Goal: Information Seeking & Learning: Check status

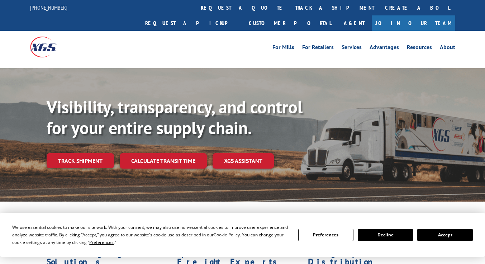
click at [103, 159] on div "Visibility, transparency, and control for your entire supply chain. Track shipm…" at bounding box center [266, 147] width 438 height 100
click at [87, 153] on link "Track shipment" at bounding box center [80, 160] width 67 height 15
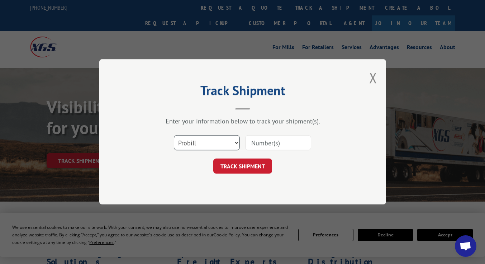
click at [231, 147] on select "Select category... Probill BOL PO" at bounding box center [207, 143] width 66 height 15
select select "bol"
click at [174, 136] on select "Select category... Probill BOL PO" at bounding box center [207, 143] width 66 height 15
click at [263, 144] on input at bounding box center [278, 143] width 66 height 15
click at [261, 143] on input at bounding box center [278, 143] width 66 height 15
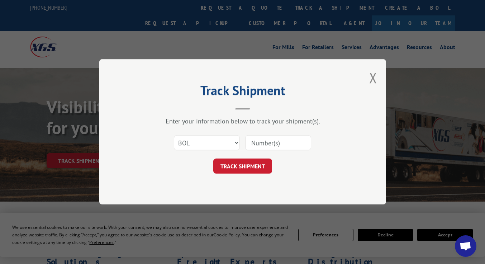
paste input "5180882"
type input "5180882"
click at [245, 160] on button "TRACK SHIPMENT" at bounding box center [242, 166] width 59 height 15
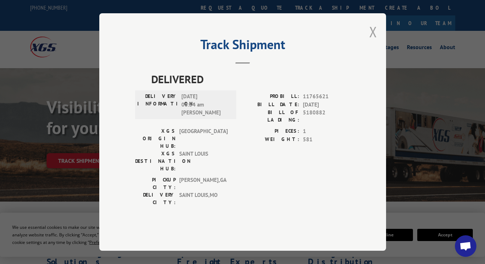
click at [371, 41] on button "Close modal" at bounding box center [373, 31] width 8 height 19
